Goal: Communication & Community: Answer question/provide support

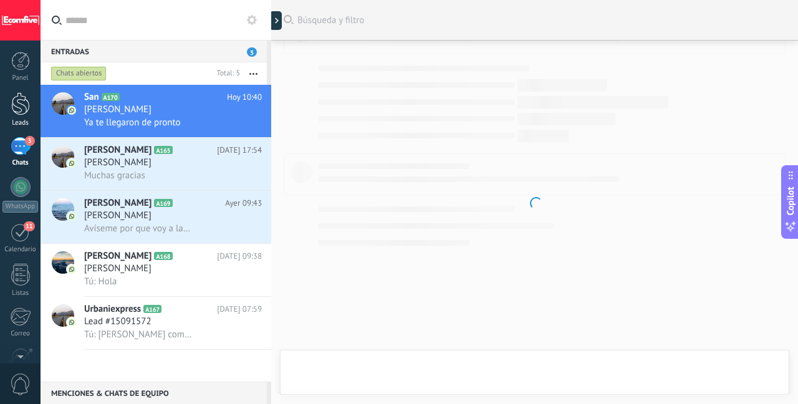
click at [22, 101] on div at bounding box center [20, 103] width 19 height 23
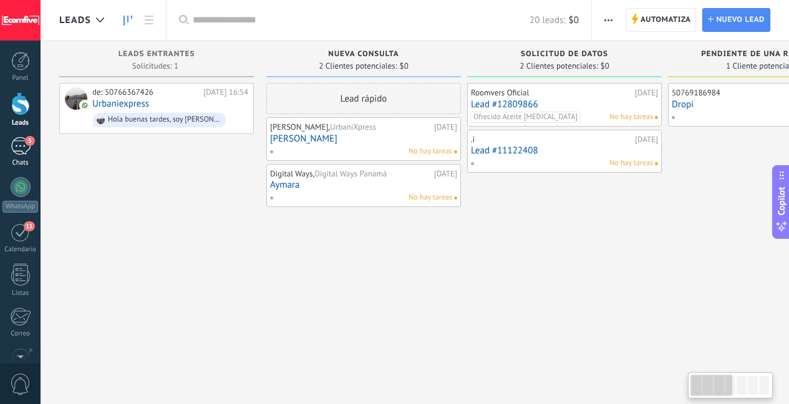
click at [26, 144] on span "3" at bounding box center [30, 141] width 10 height 10
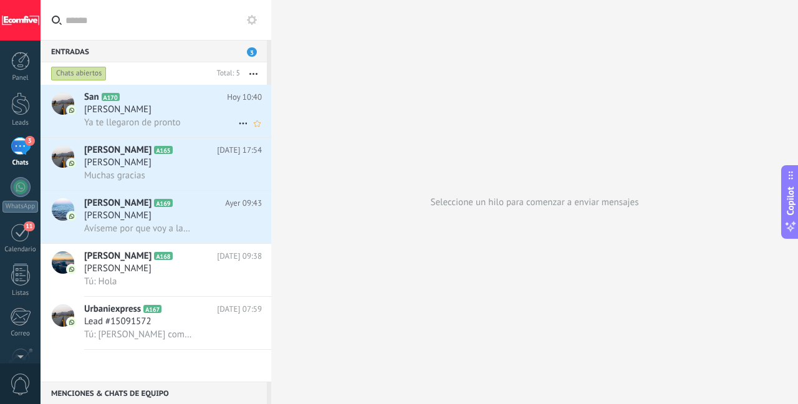
click at [211, 120] on div "Ya te llegaron de pronto" at bounding box center [173, 122] width 178 height 13
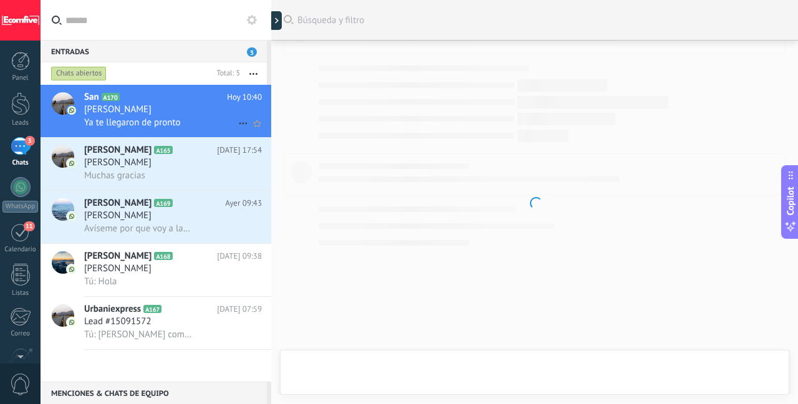
scroll to position [2583, 0]
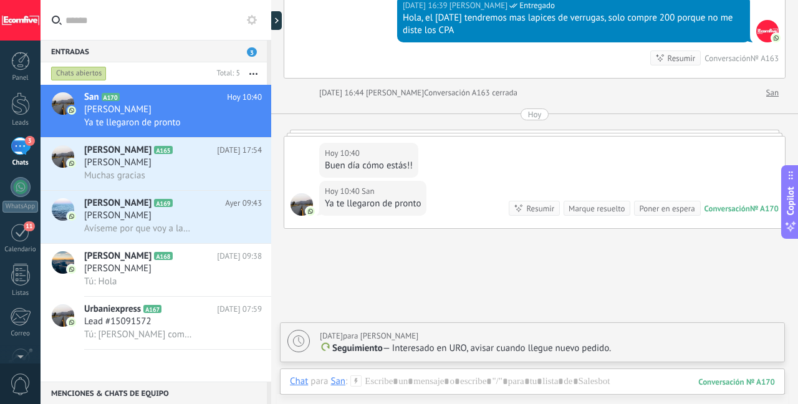
click at [374, 374] on div "Chat Correo Nota Tarea Chat para San : 170 Enviar Cancelar Rastrear clics en li…" at bounding box center [532, 391] width 505 height 45
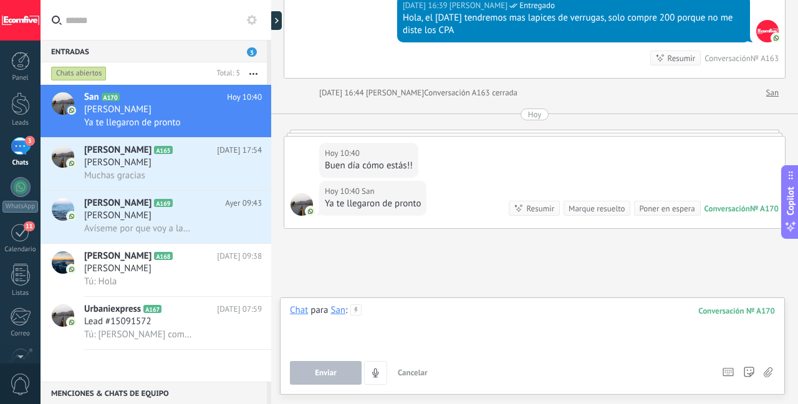
click at [417, 316] on div at bounding box center [532, 327] width 485 height 47
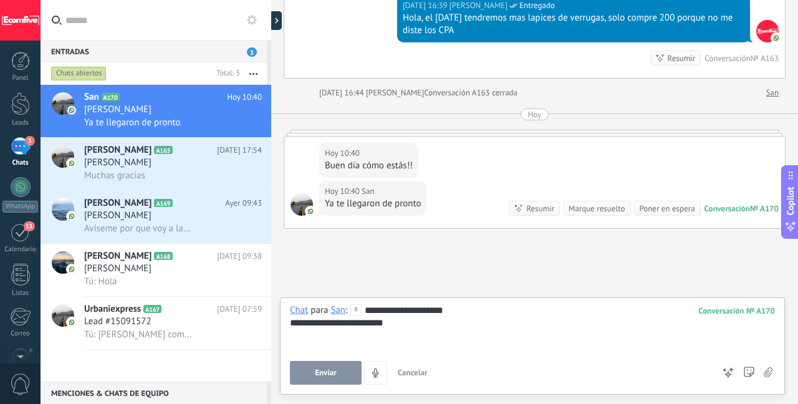
click at [324, 374] on span "Enviar" at bounding box center [326, 373] width 22 height 9
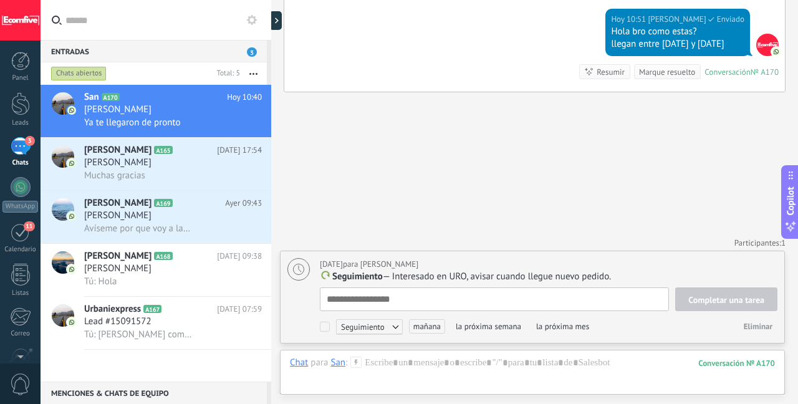
scroll to position [12, 0]
type textarea "**********"
click at [458, 362] on div at bounding box center [532, 375] width 485 height 37
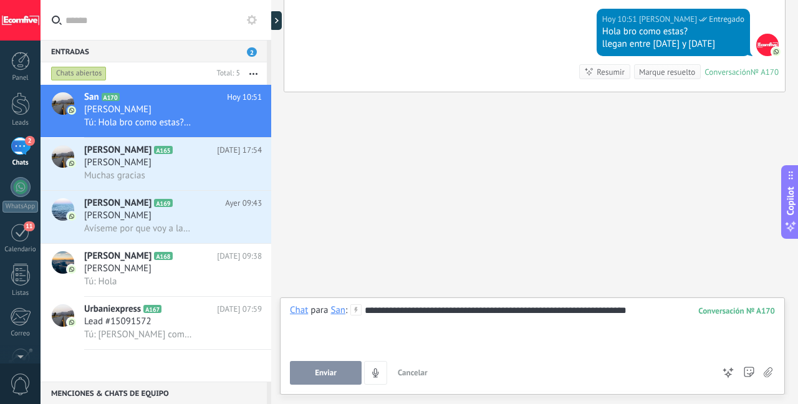
click at [348, 374] on button "Enviar" at bounding box center [326, 373] width 72 height 24
type textarea "**********"
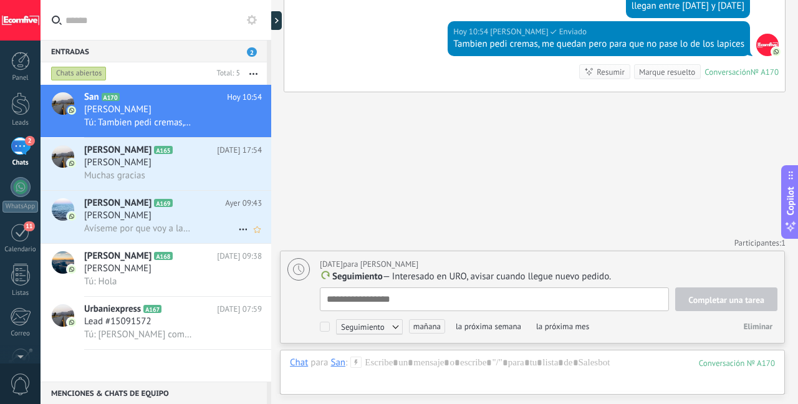
click at [172, 226] on span "Avíseme por que voy a lanzar una campaña fuerte" at bounding box center [138, 229] width 109 height 12
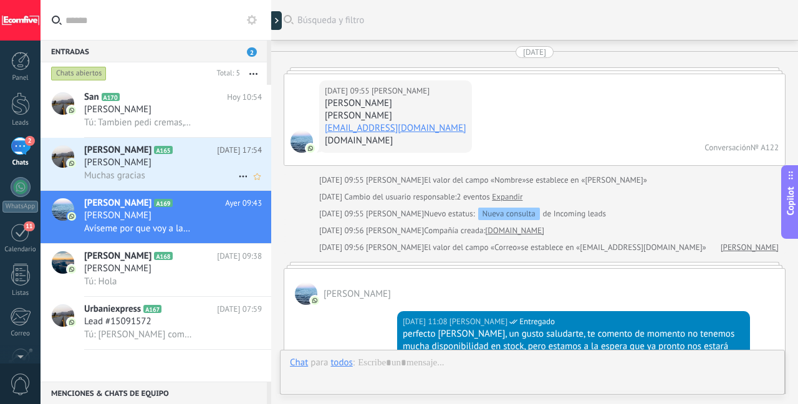
scroll to position [2573, 0]
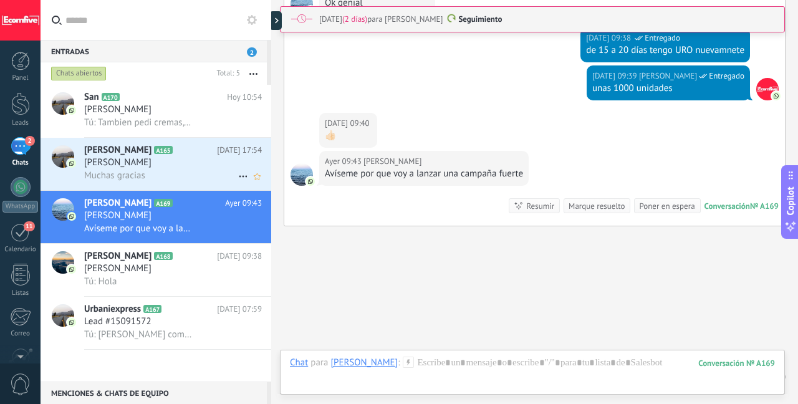
click at [191, 155] on h2 "[PERSON_NAME] A165" at bounding box center [150, 150] width 133 height 12
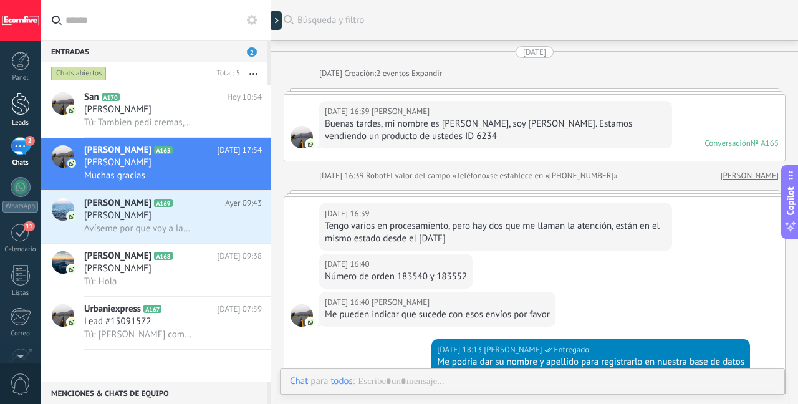
scroll to position [2666, 0]
